Goal: Complete application form

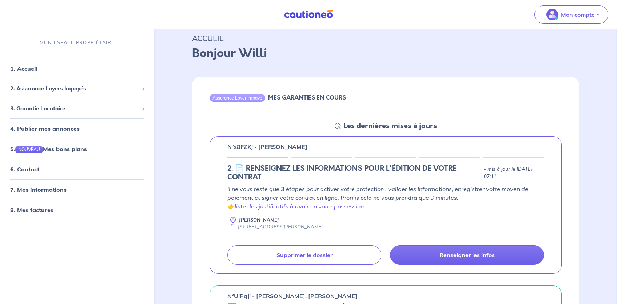
scroll to position [36, 0]
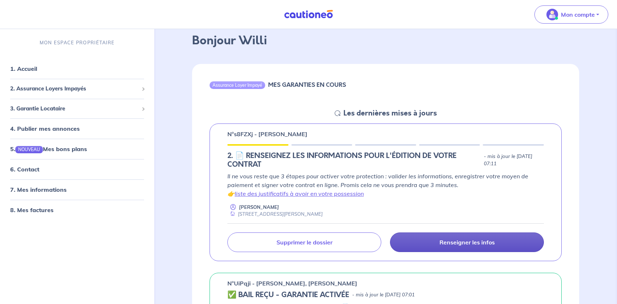
click at [452, 240] on p "Renseigner les infos" at bounding box center [466, 242] width 55 height 7
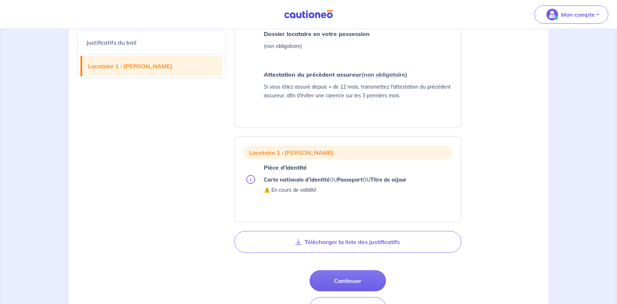
scroll to position [400, 0]
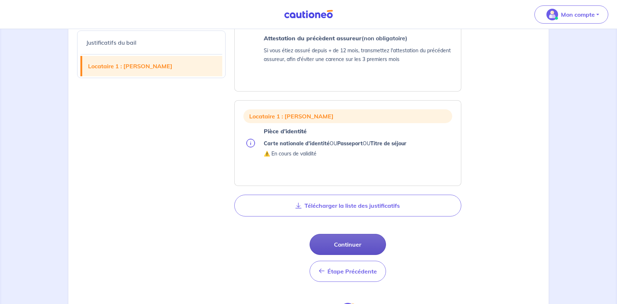
click at [357, 246] on button "Continuer" at bounding box center [347, 244] width 76 height 21
select select "FR"
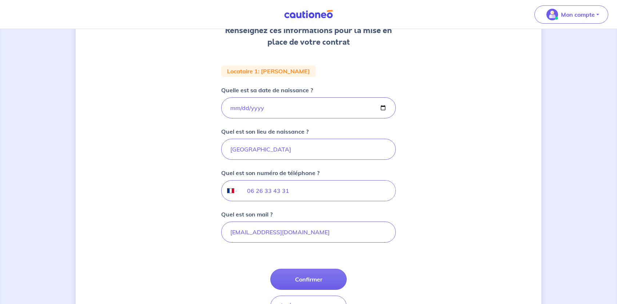
scroll to position [145, 0]
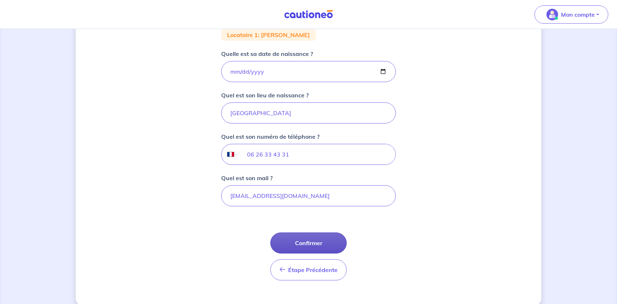
click at [313, 249] on button "Confirmer" at bounding box center [308, 243] width 76 height 21
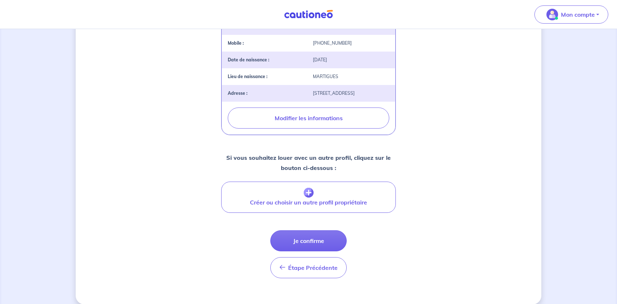
scroll to position [230, 0]
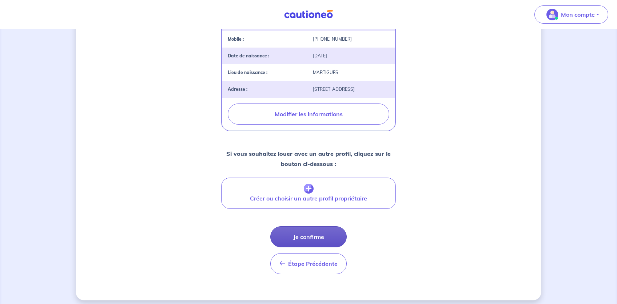
click at [312, 232] on button "Je confirme" at bounding box center [308, 236] width 76 height 21
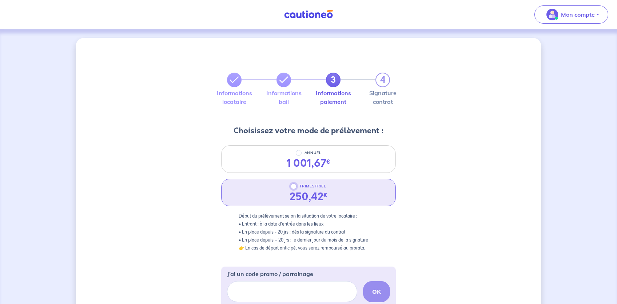
click at [294, 185] on input "TRIMESTRIEL" at bounding box center [293, 187] width 6 height 6
radio input "true"
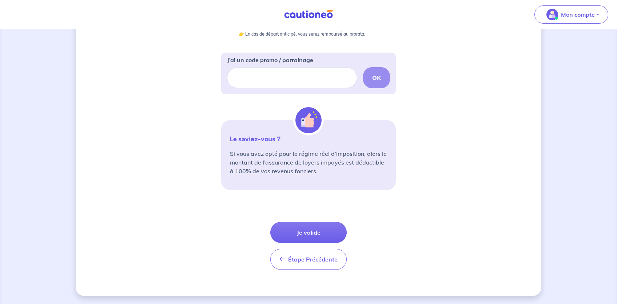
scroll to position [215, 0]
click at [313, 233] on button "Je valide" at bounding box center [308, 231] width 76 height 21
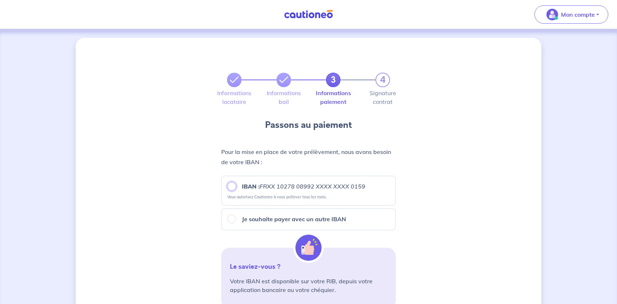
click at [231, 187] on input "IBAN : FRXX [FINANCIAL_ID] XXXX XXXX 0159" at bounding box center [231, 186] width 9 height 9
radio input "true"
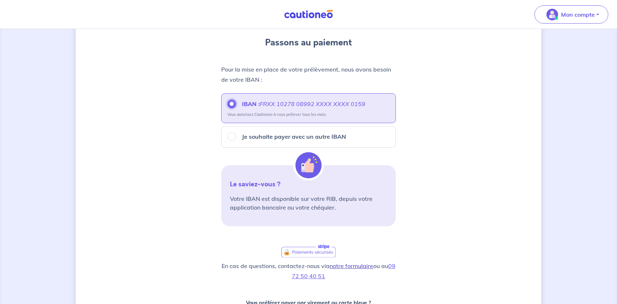
scroll to position [145, 0]
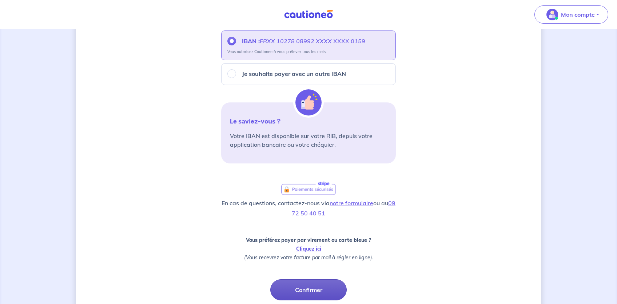
click at [312, 289] on button "Confirmer" at bounding box center [308, 290] width 76 height 21
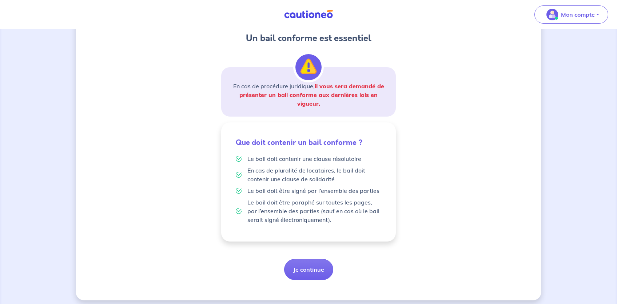
scroll to position [95, 0]
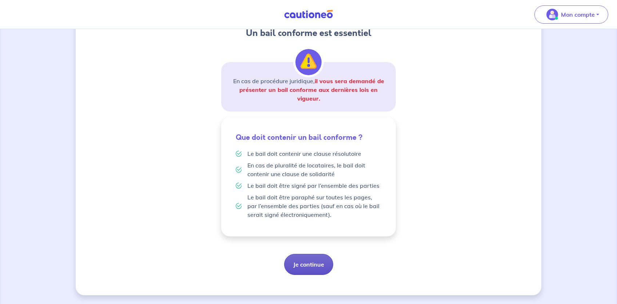
click at [309, 266] on button "Je continue" at bounding box center [308, 264] width 49 height 21
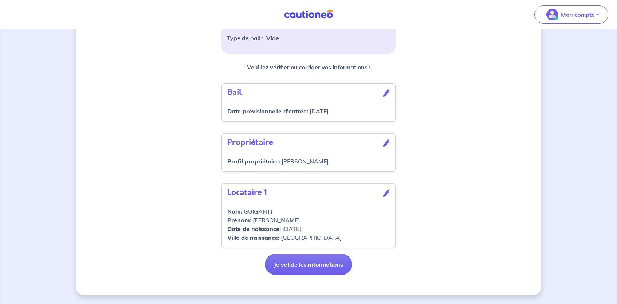
scroll to position [199, 0]
click at [309, 266] on button "Je valide les informations" at bounding box center [308, 264] width 87 height 21
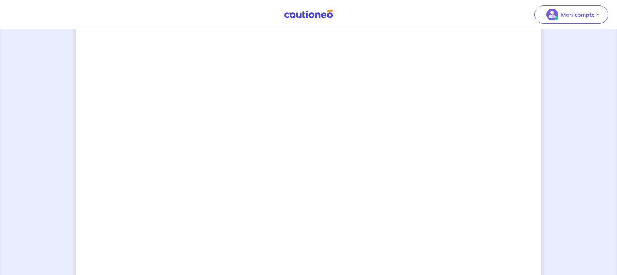
scroll to position [453, 0]
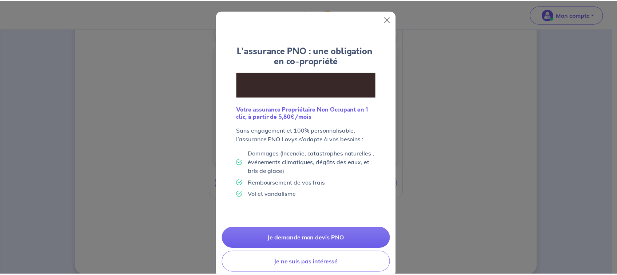
scroll to position [370, 0]
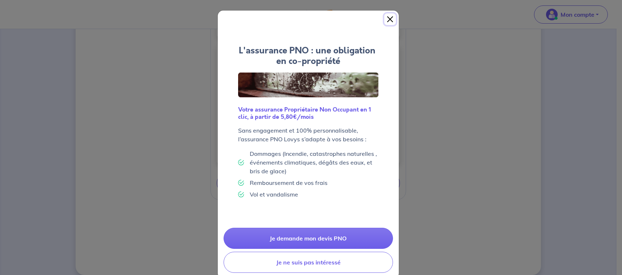
click at [388, 17] on button "Close" at bounding box center [390, 19] width 12 height 12
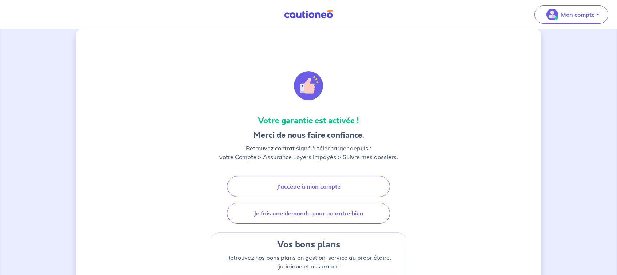
scroll to position [0, 0]
